Goal: Navigation & Orientation: Find specific page/section

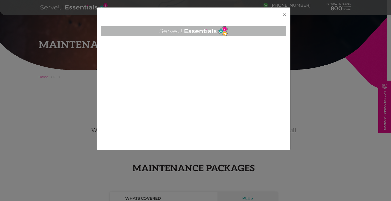
scroll to position [301, 0]
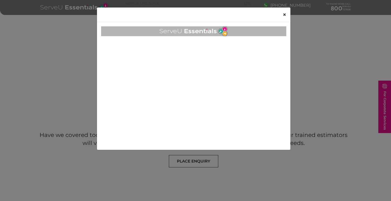
click at [285, 14] on span "×" at bounding box center [285, 14] width 4 height 7
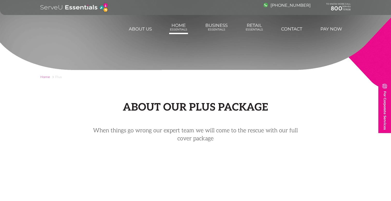
scroll to position [323, 0]
